Goal: Information Seeking & Learning: Learn about a topic

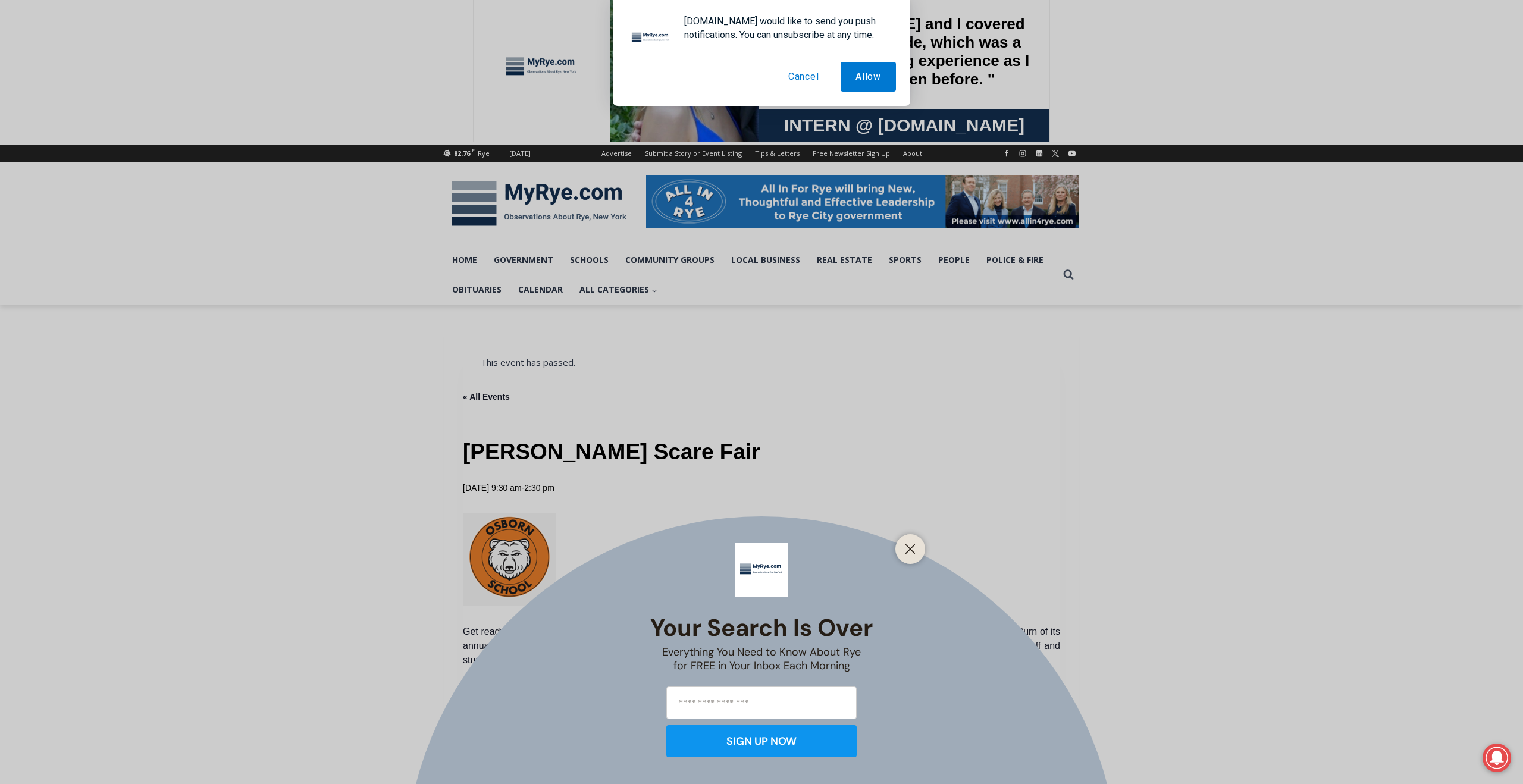
scroll to position [14, 0]
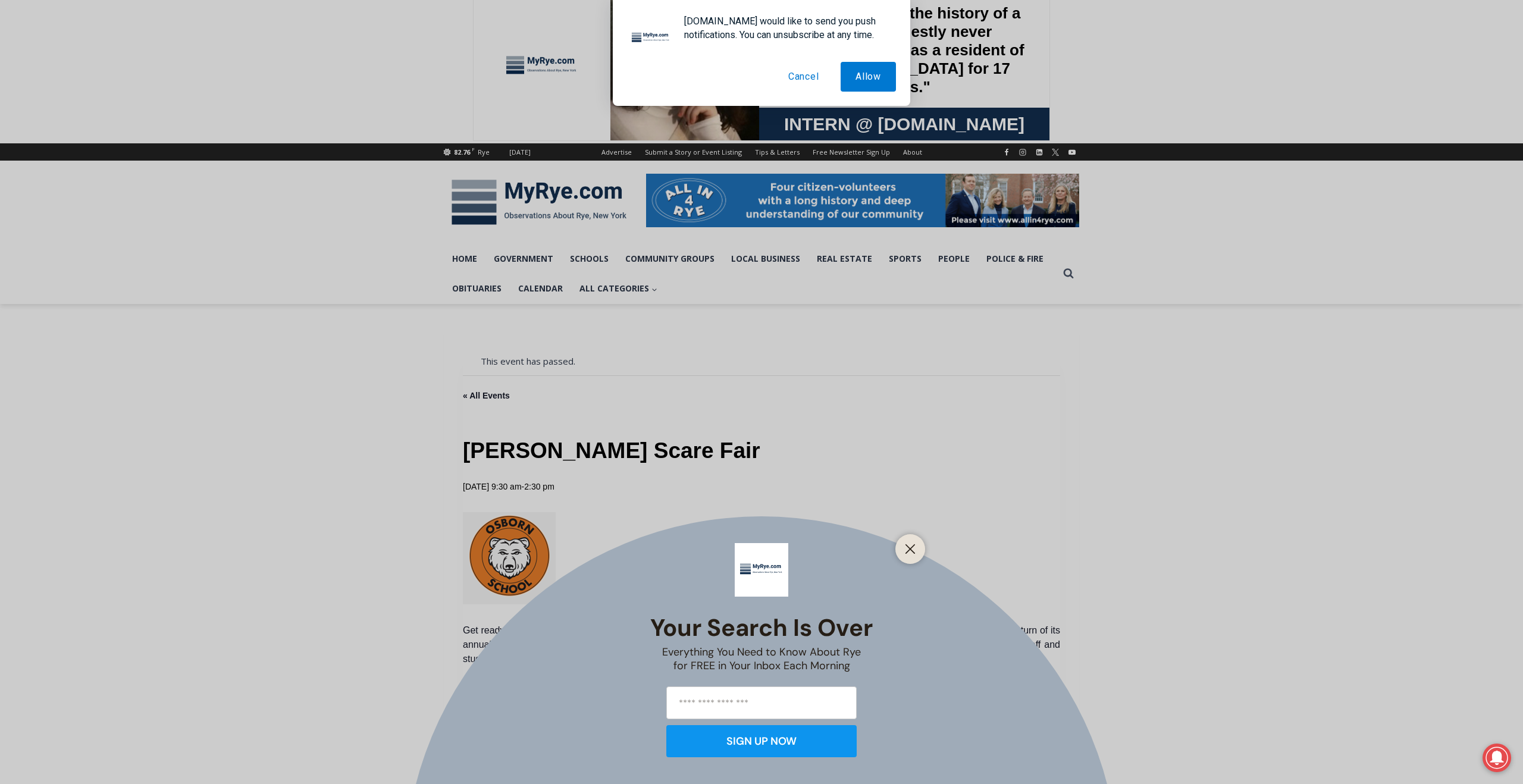
drag, startPoint x: 915, startPoint y: 542, endPoint x: 813, endPoint y: 651, distance: 149.3
click at [776, 693] on input "email" at bounding box center [761, 703] width 190 height 33
type input "**********"
click at [777, 736] on div "SIGN UP NOW" at bounding box center [761, 741] width 71 height 11
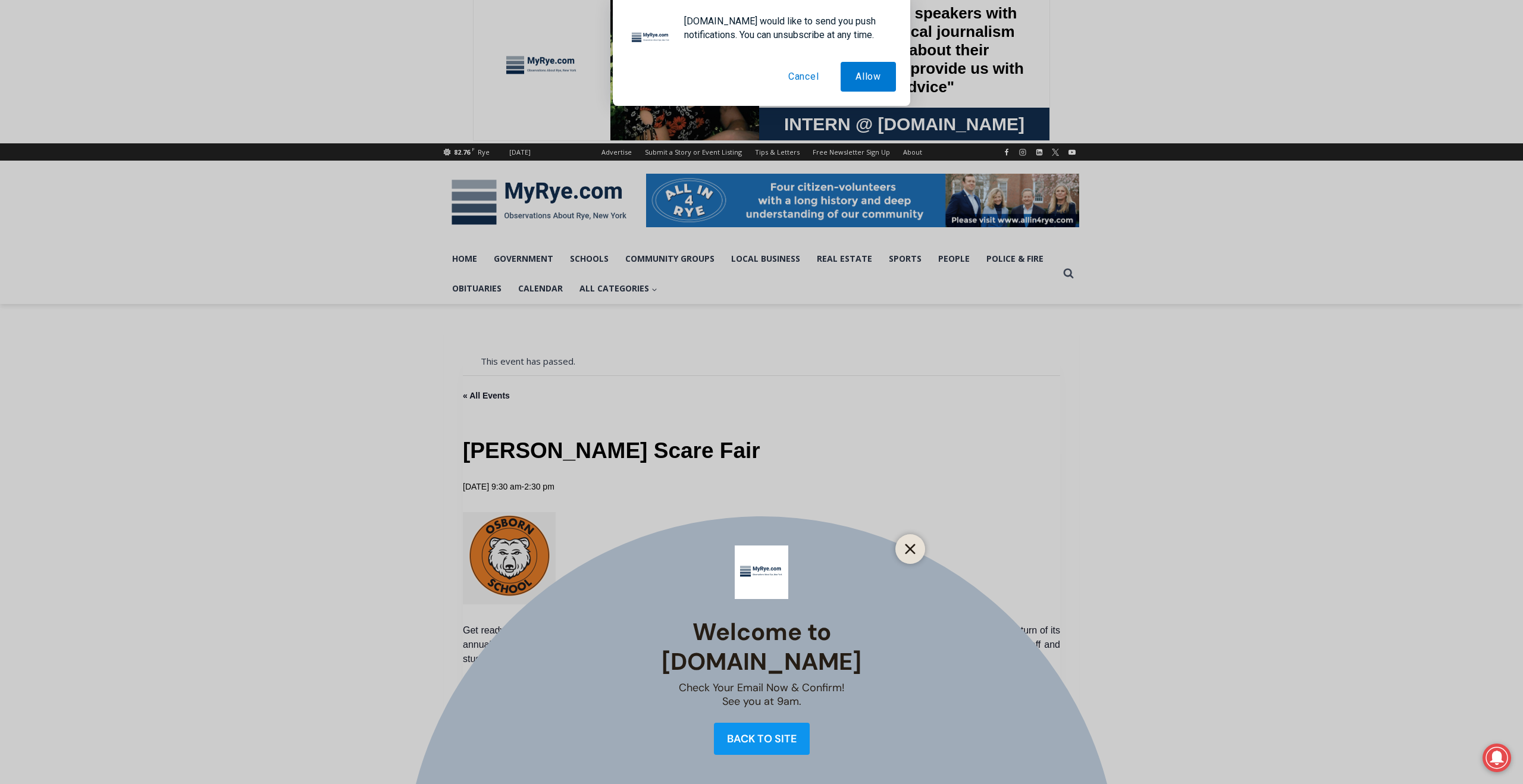
click at [909, 551] on icon "Close" at bounding box center [910, 549] width 11 height 11
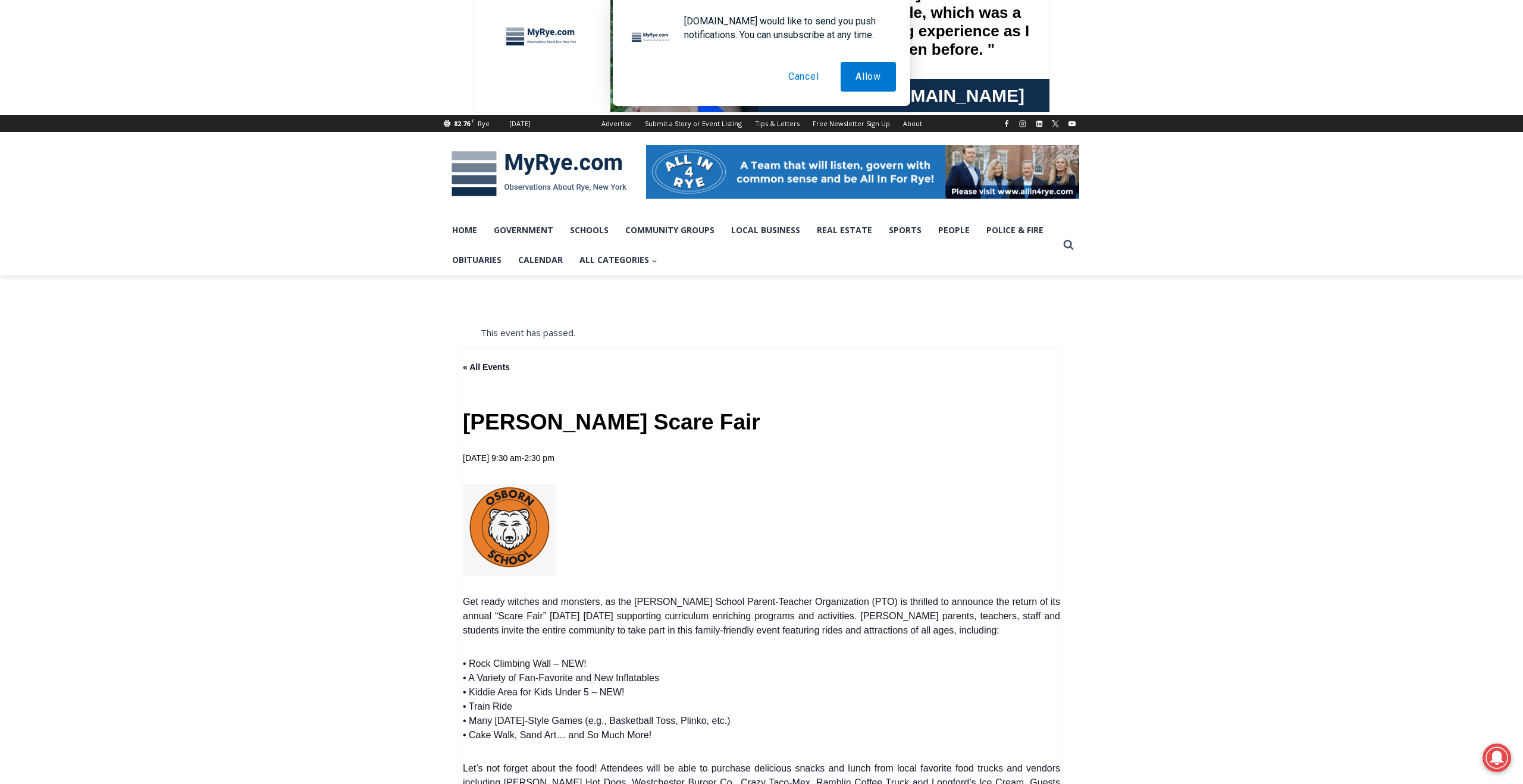
scroll to position [0, 0]
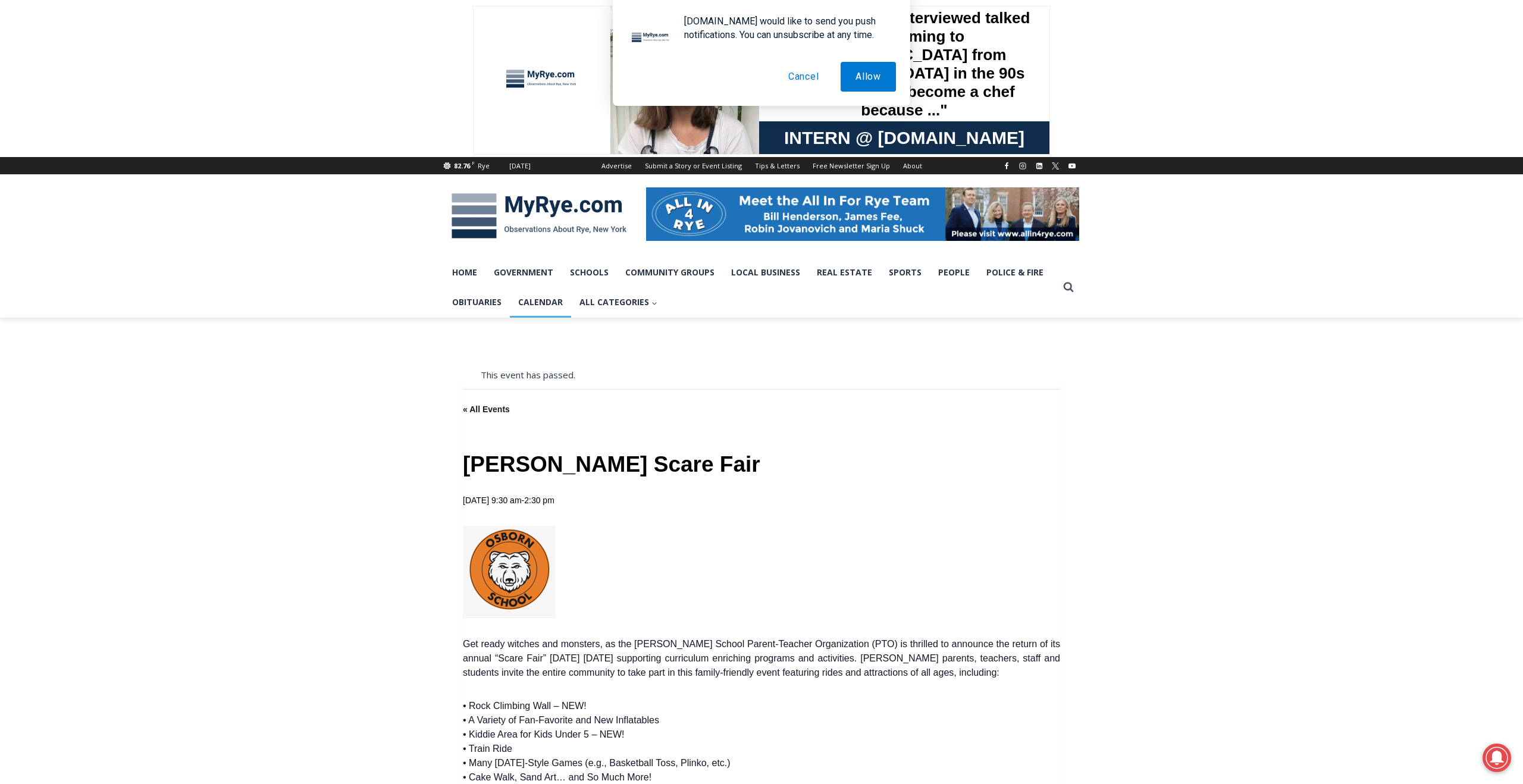
click at [540, 310] on link "Calendar" at bounding box center [540, 302] width 61 height 30
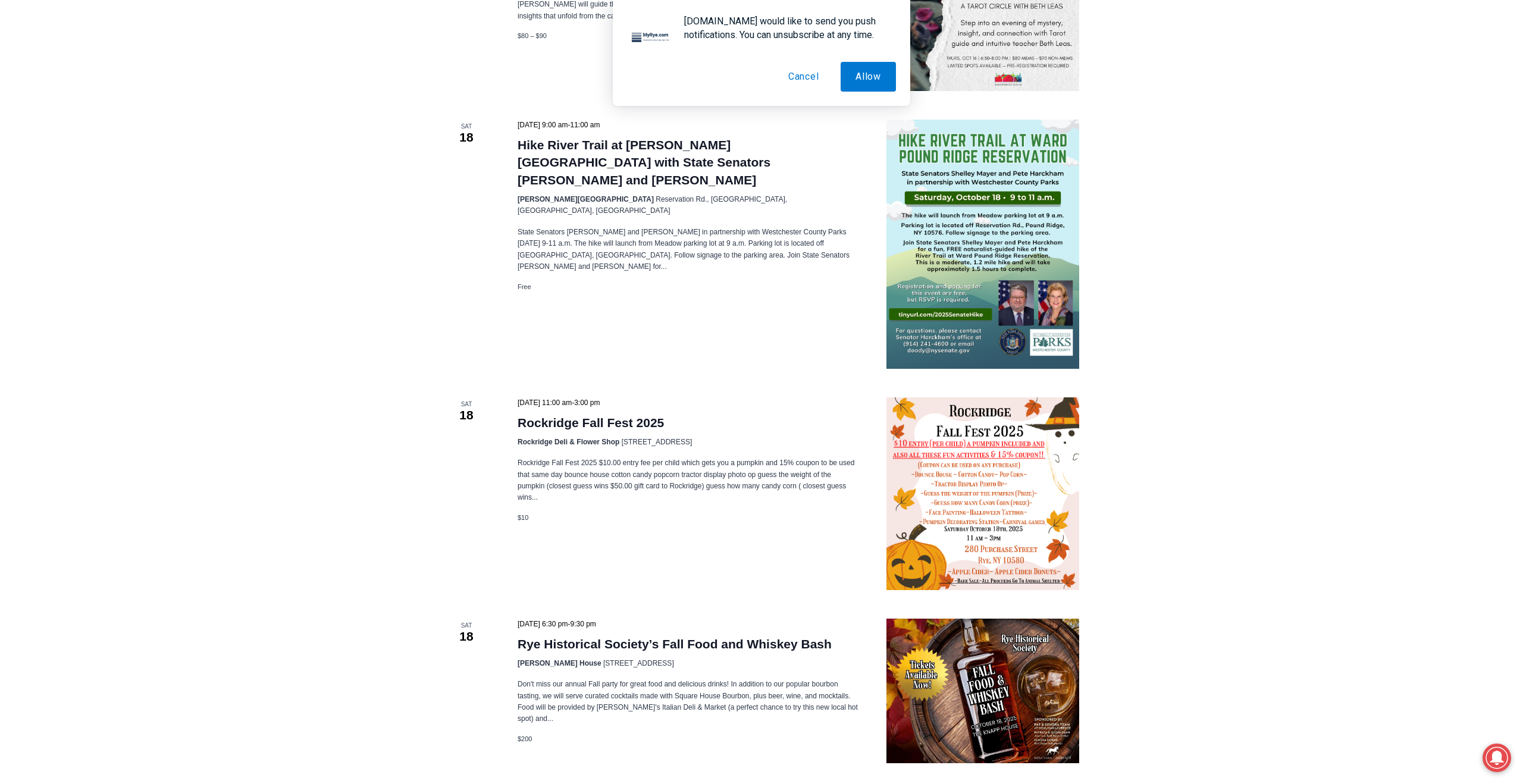
scroll to position [2325, 0]
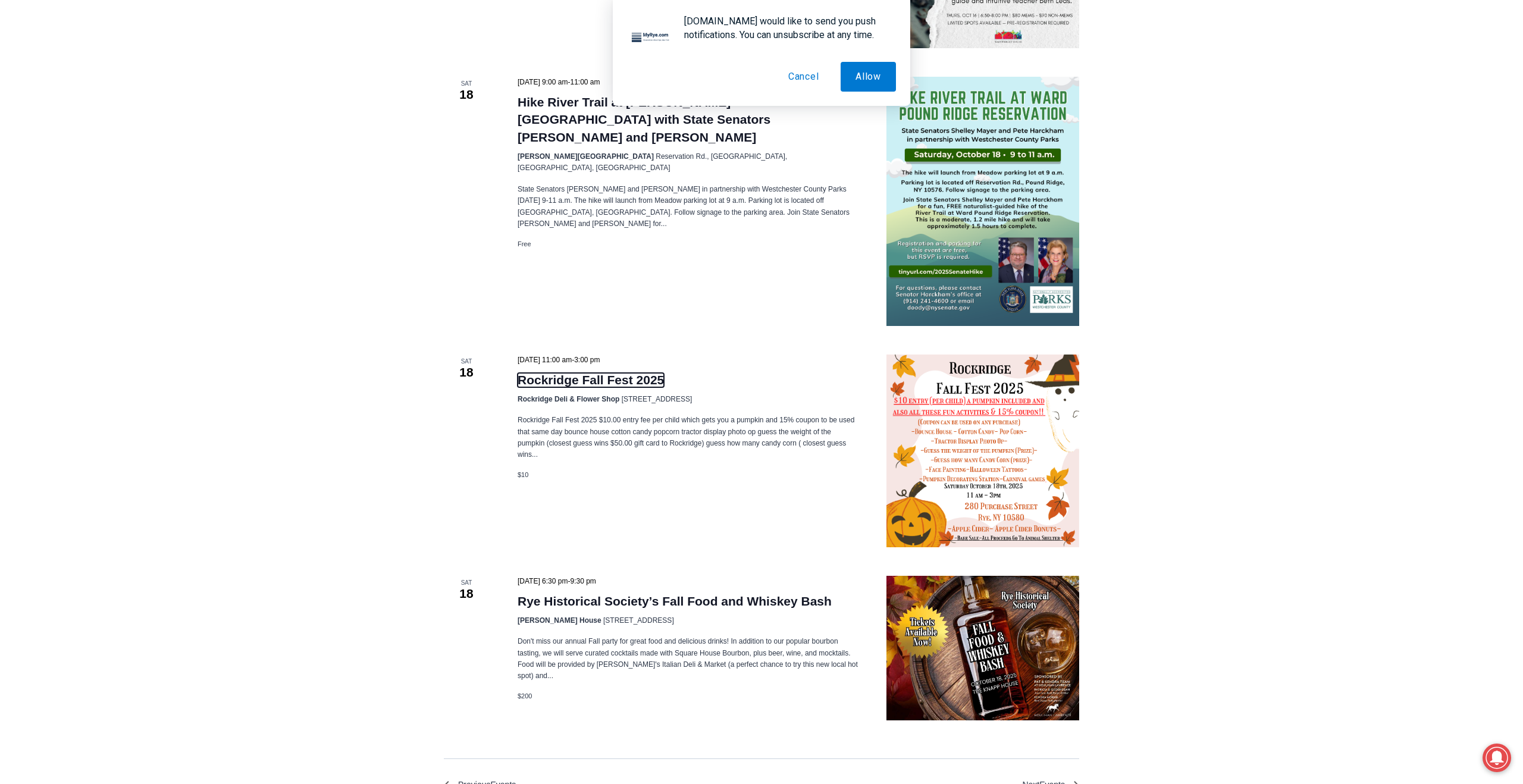
click at [549, 373] on link "Rockridge Fall Fest 2025" at bounding box center [591, 380] width 146 height 14
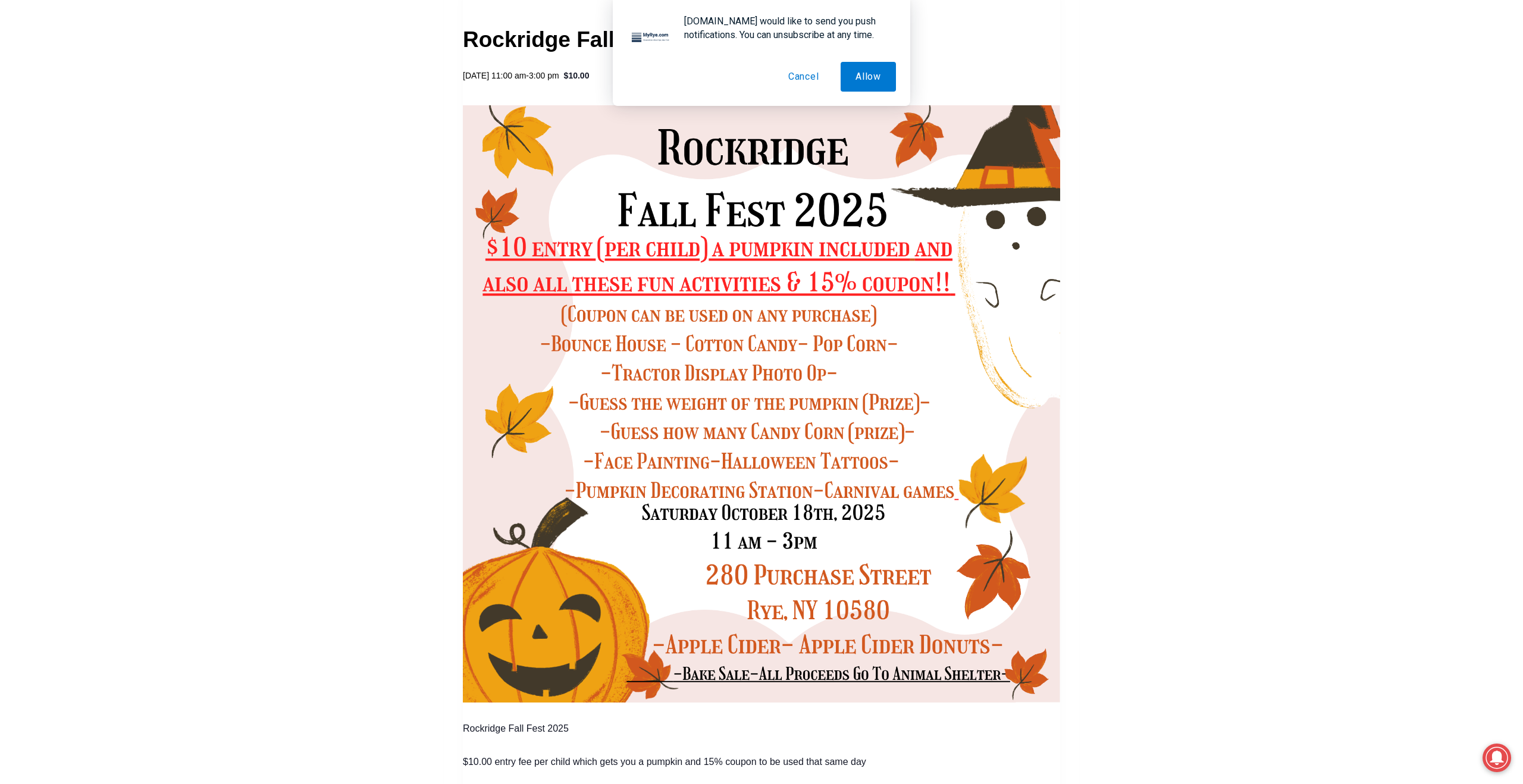
scroll to position [423, 0]
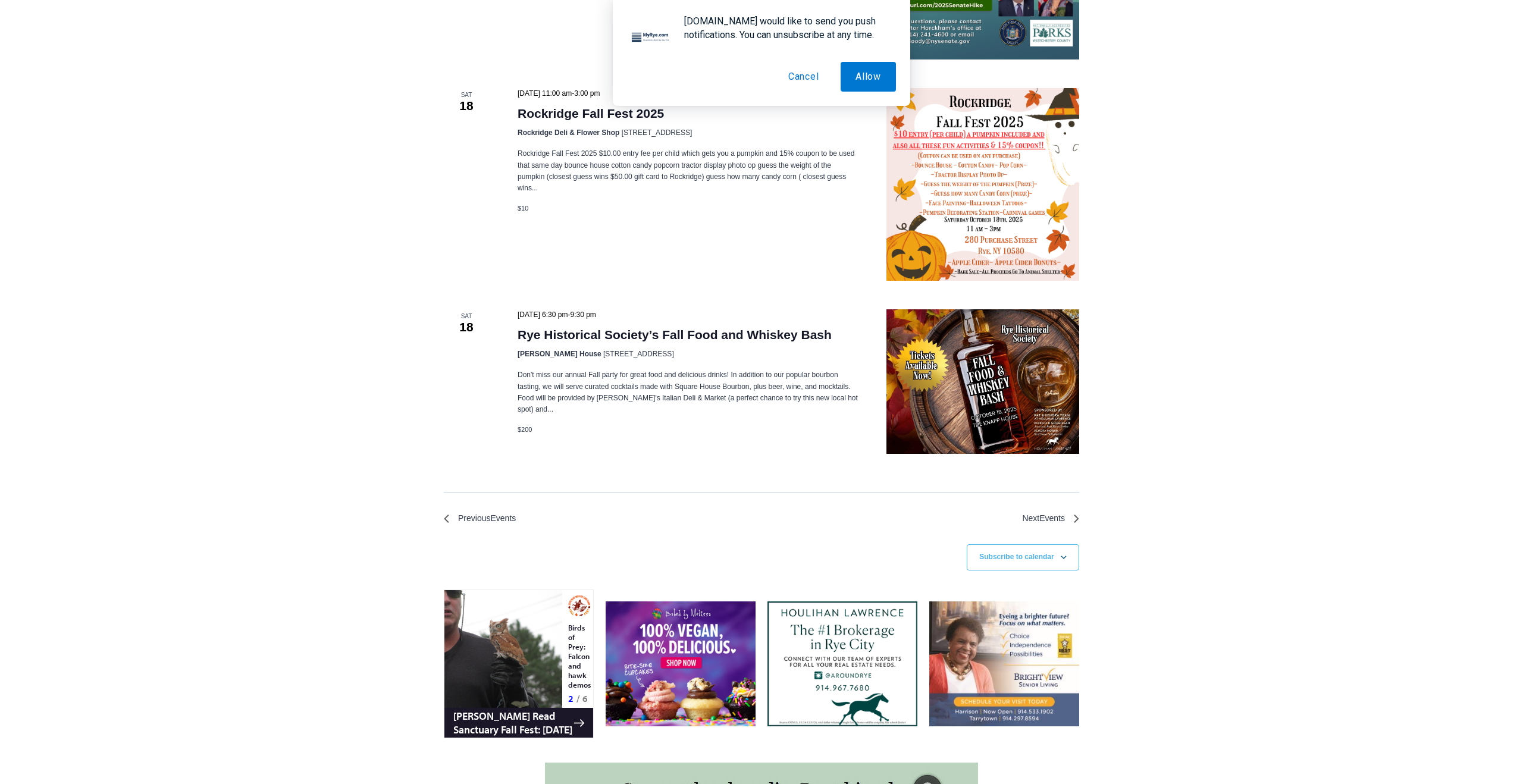
scroll to position [2591, 0]
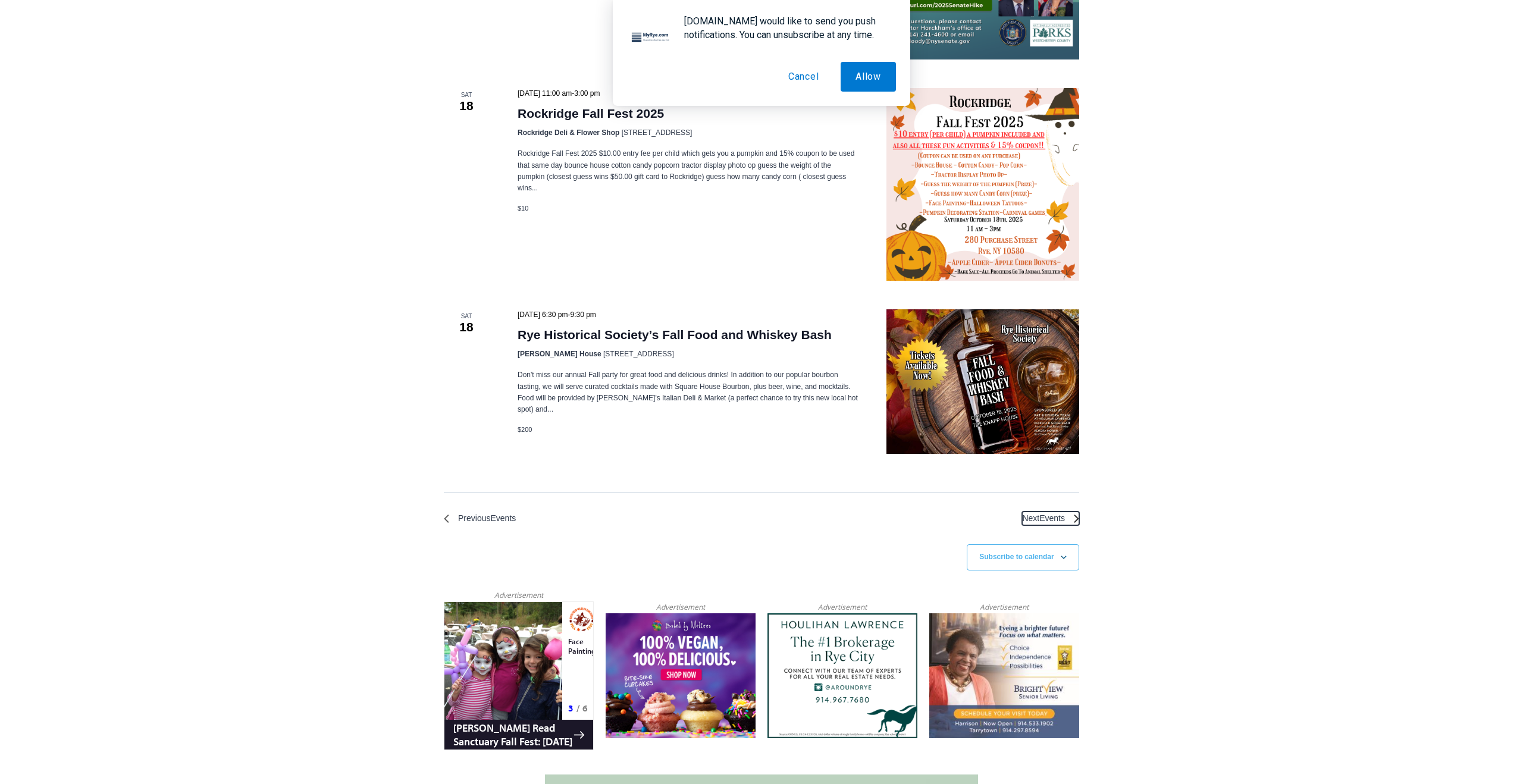
click at [1058, 513] on span "Events" at bounding box center [1052, 518] width 26 height 9
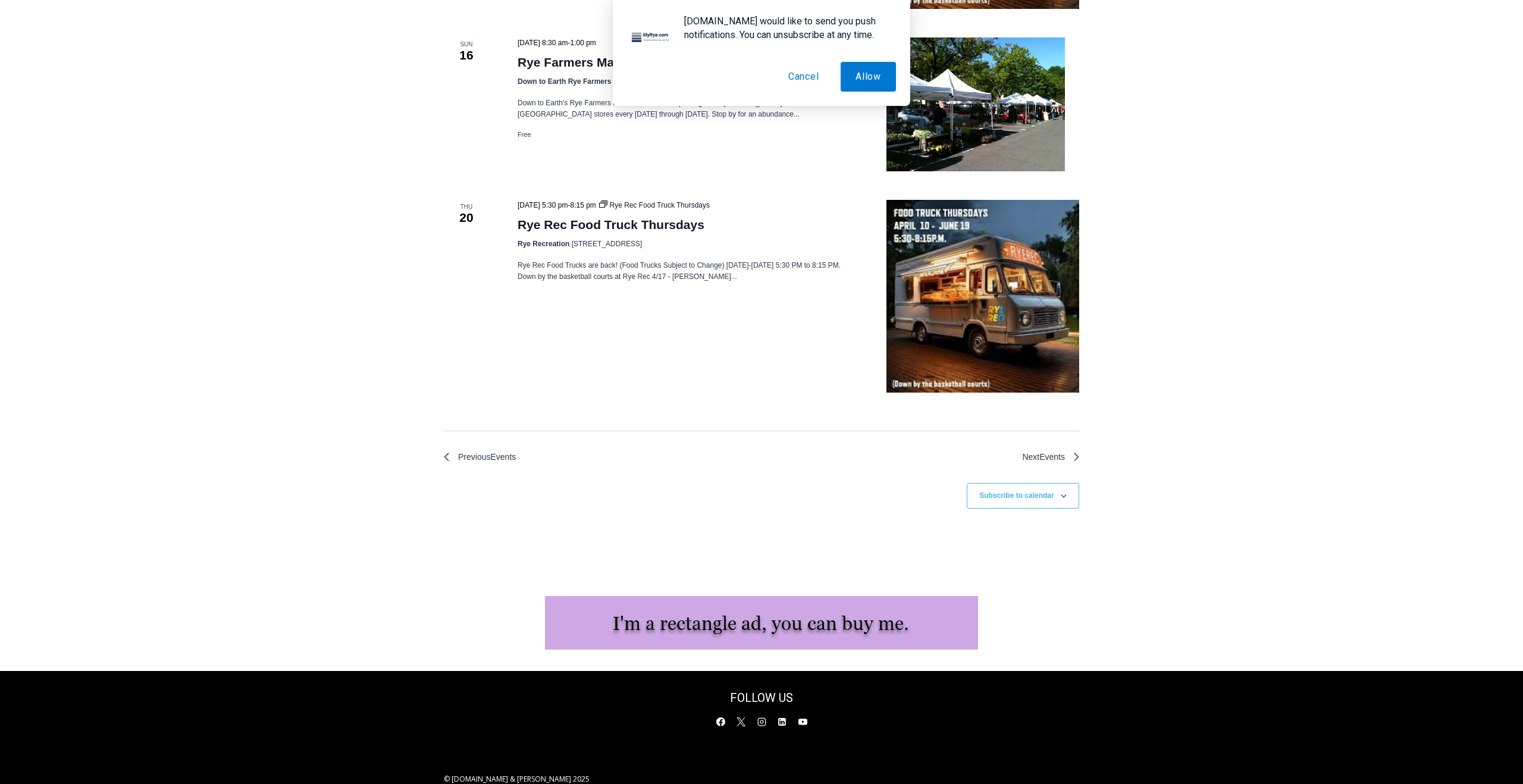
scroll to position [329, 0]
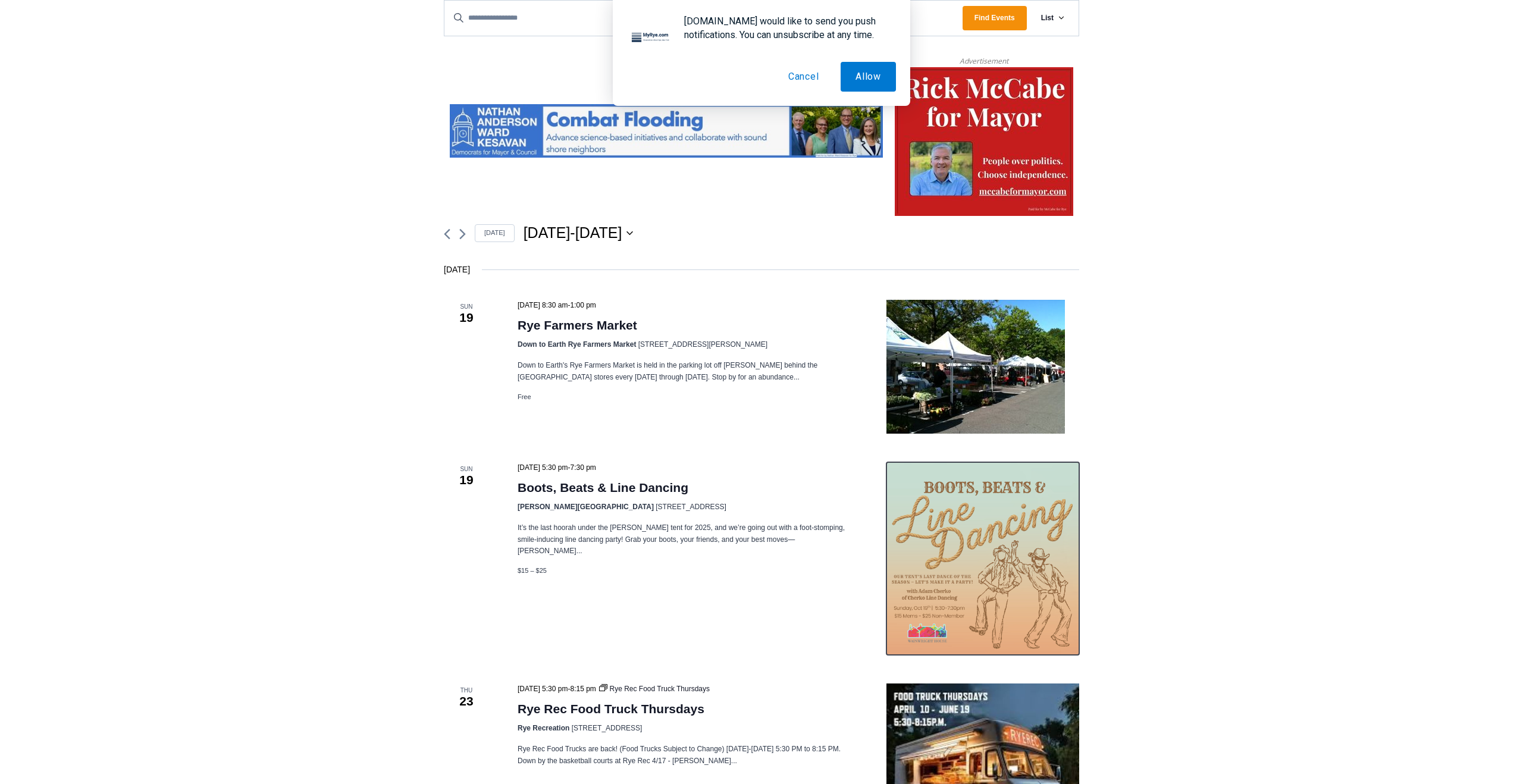
click at [969, 542] on img at bounding box center [983, 559] width 193 height 193
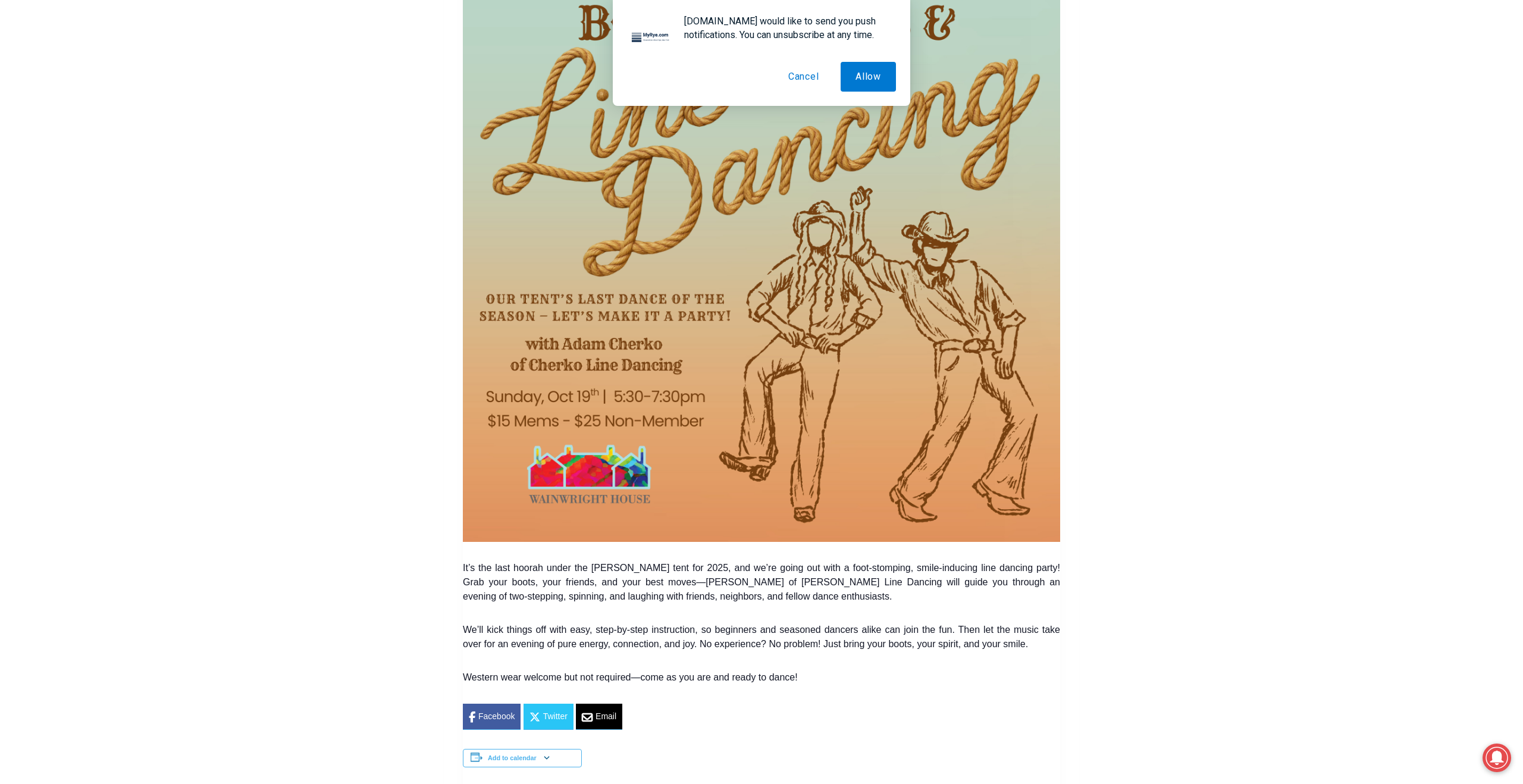
scroll to position [553, 0]
